Goal: Find specific page/section: Find specific page/section

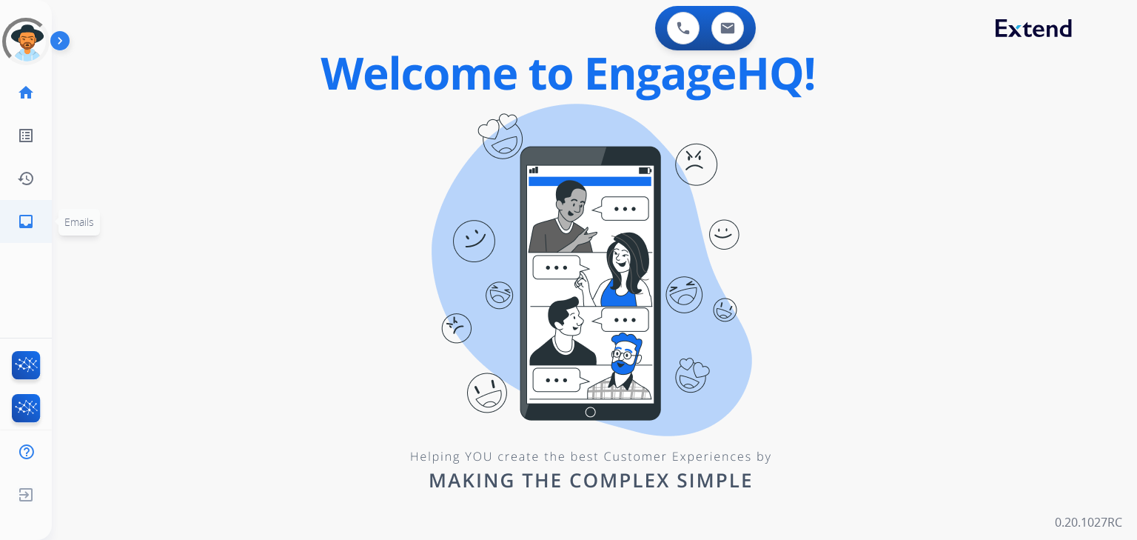
click at [18, 225] on mat-icon "inbox" at bounding box center [26, 221] width 18 height 18
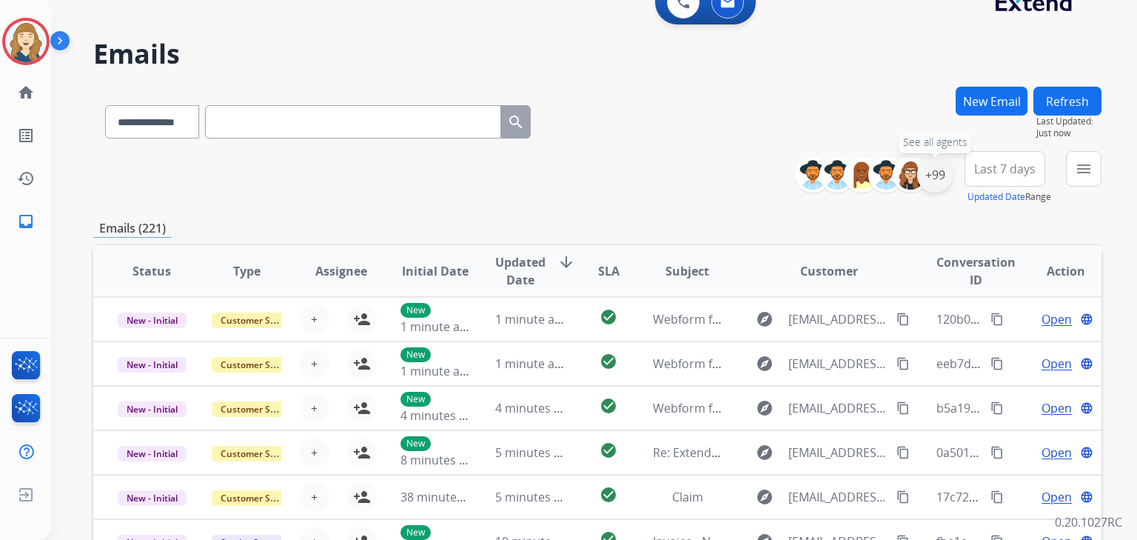
click at [937, 163] on div "+99" at bounding box center [935, 175] width 36 height 36
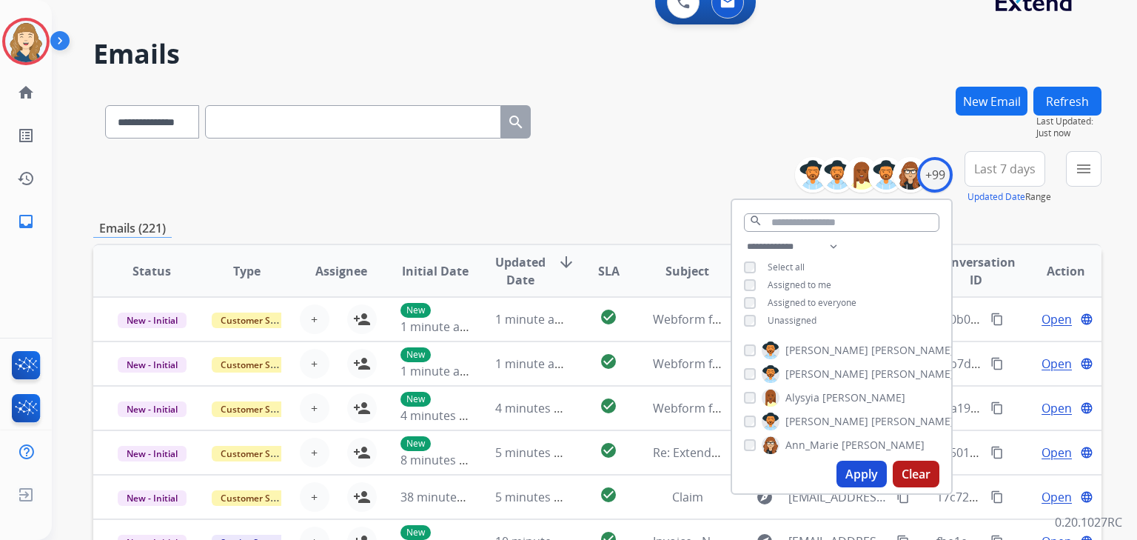
click at [865, 479] on button "Apply" at bounding box center [861, 473] width 50 height 27
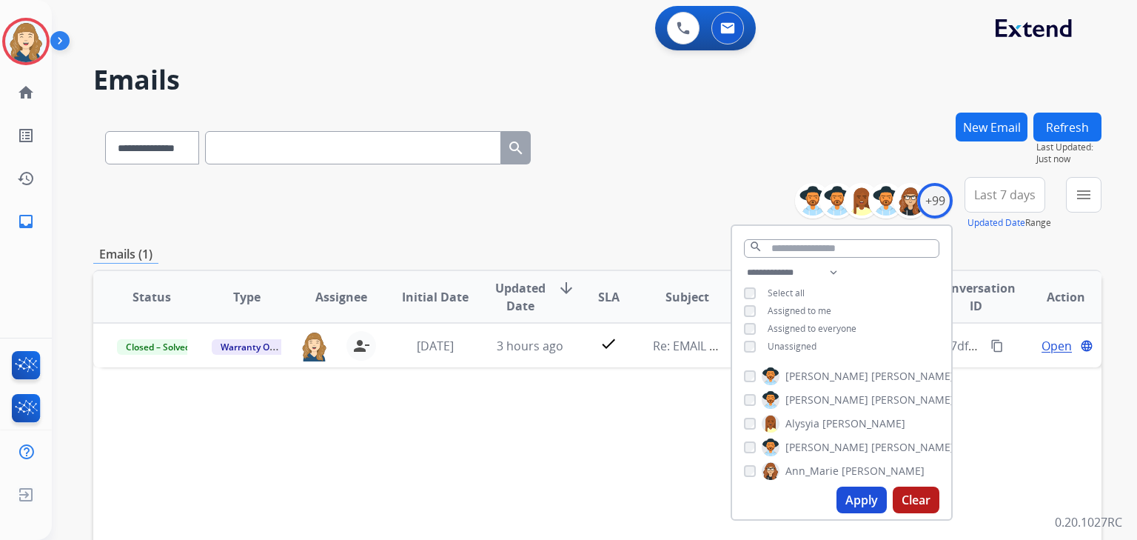
click at [921, 496] on button "Clear" at bounding box center [916, 499] width 47 height 27
